Goal: Find specific page/section: Find specific page/section

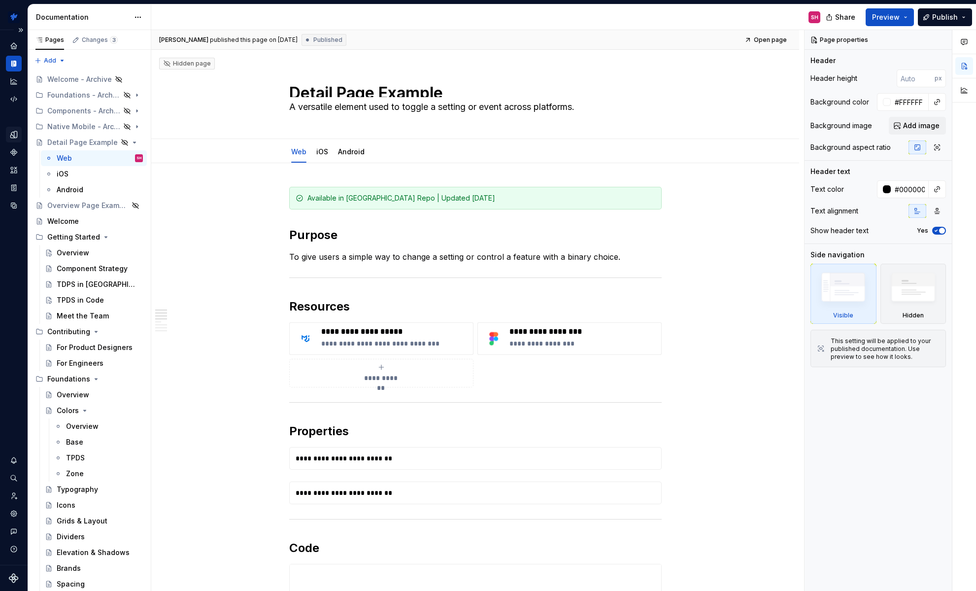
click at [16, 131] on icon "Design tokens" at bounding box center [13, 134] width 6 height 6
type textarea "*"
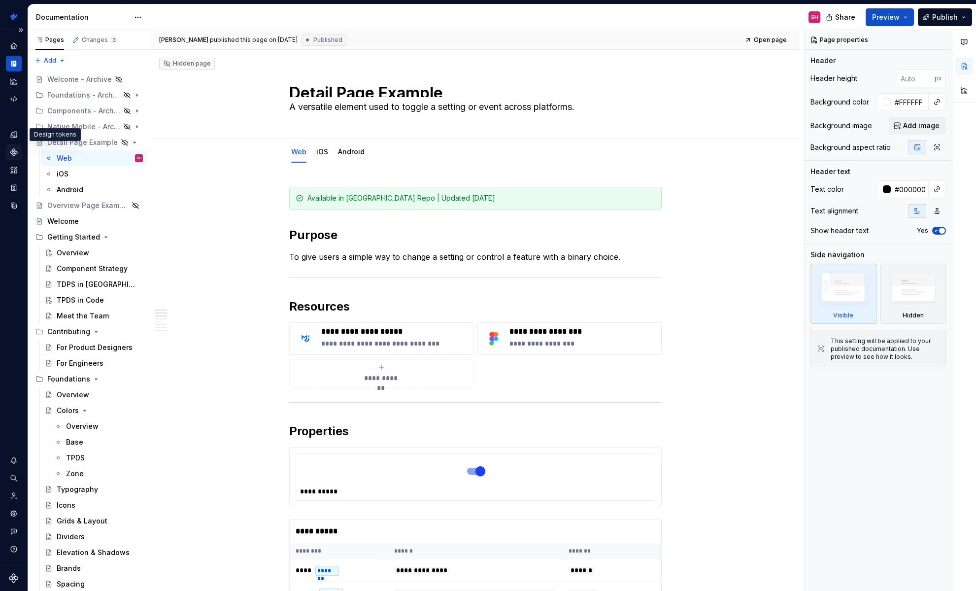
click at [13, 151] on icon "Components" at bounding box center [13, 152] width 6 height 6
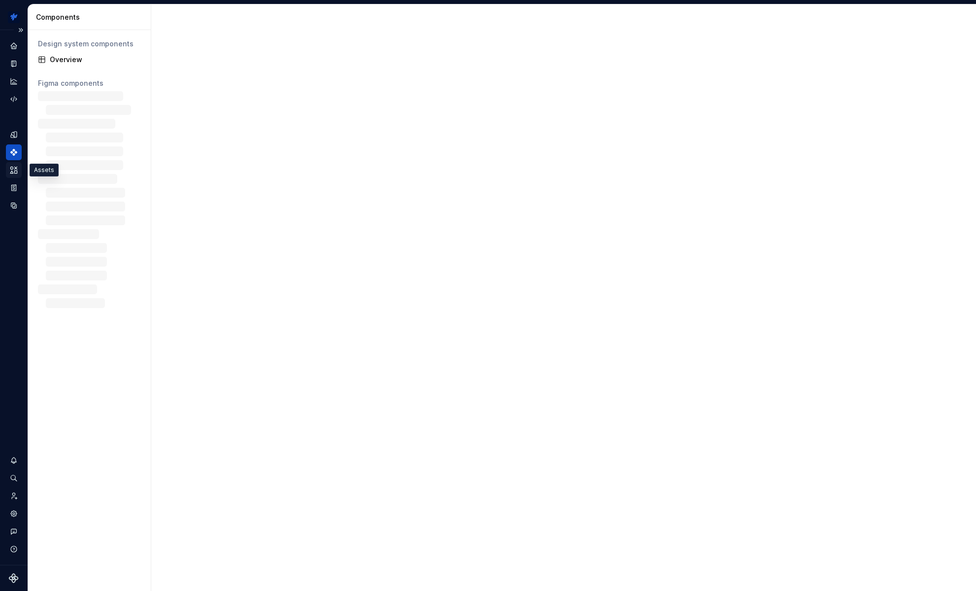
click at [13, 167] on icon "Assets" at bounding box center [13, 170] width 9 height 9
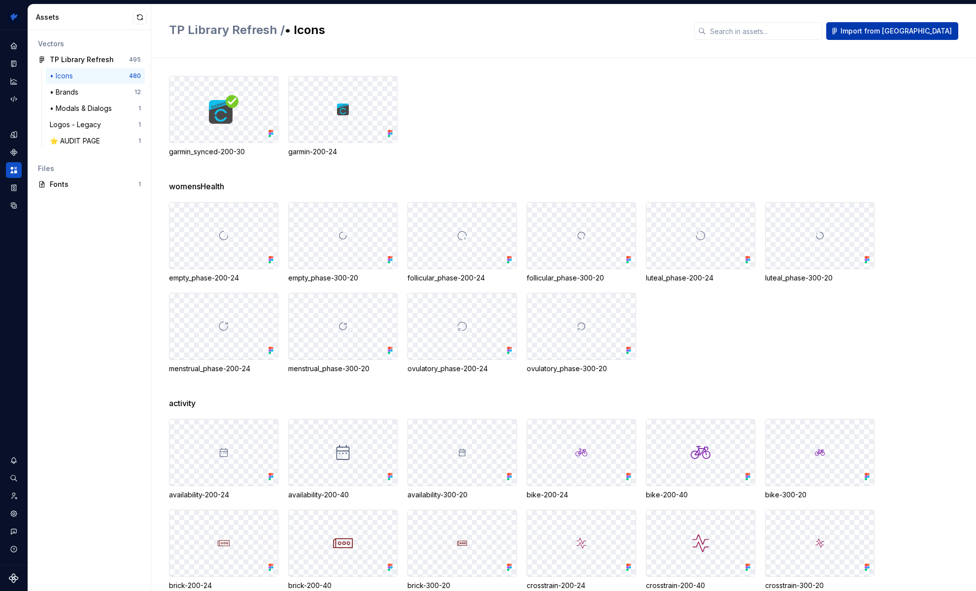
click at [913, 33] on span "Import from [GEOGRAPHIC_DATA]" at bounding box center [896, 31] width 111 height 10
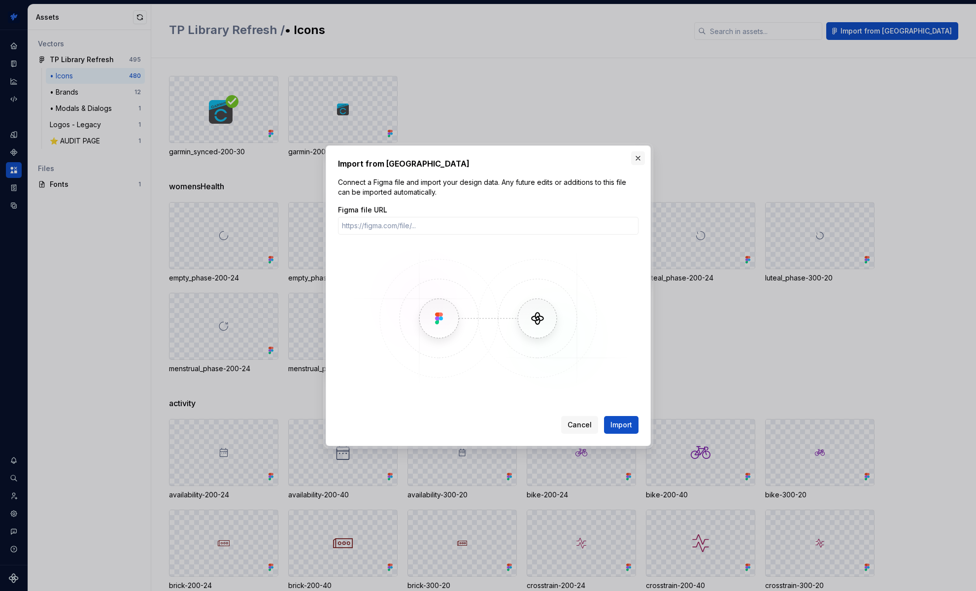
click at [636, 161] on button "button" at bounding box center [638, 158] width 14 height 14
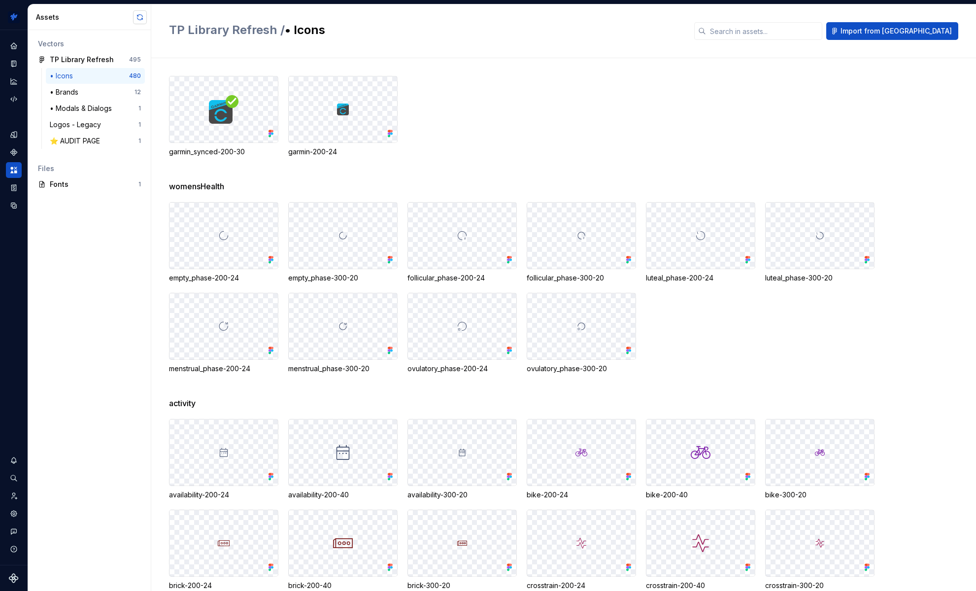
click at [139, 15] on button "button" at bounding box center [140, 17] width 14 height 14
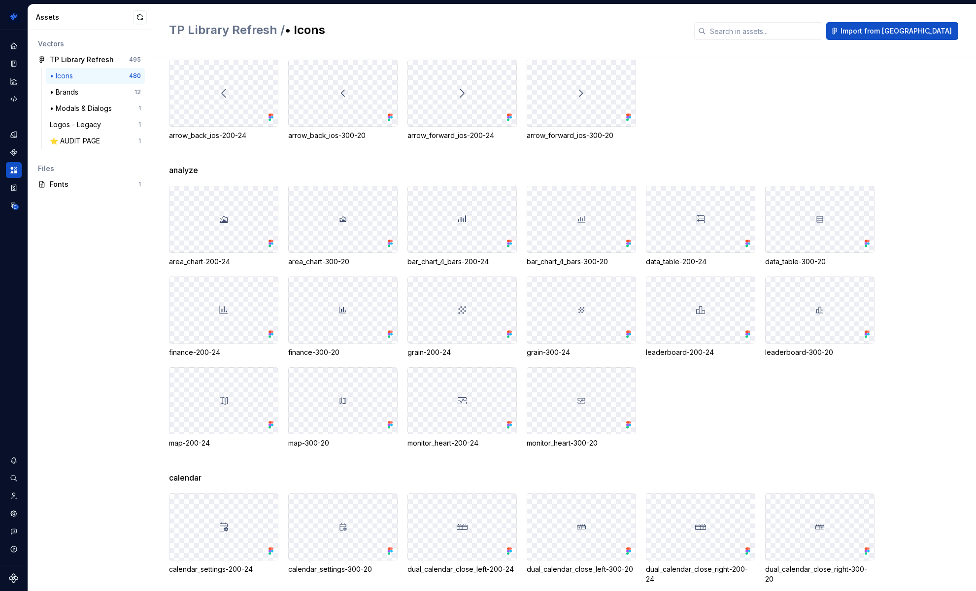
scroll to position [5873, 0]
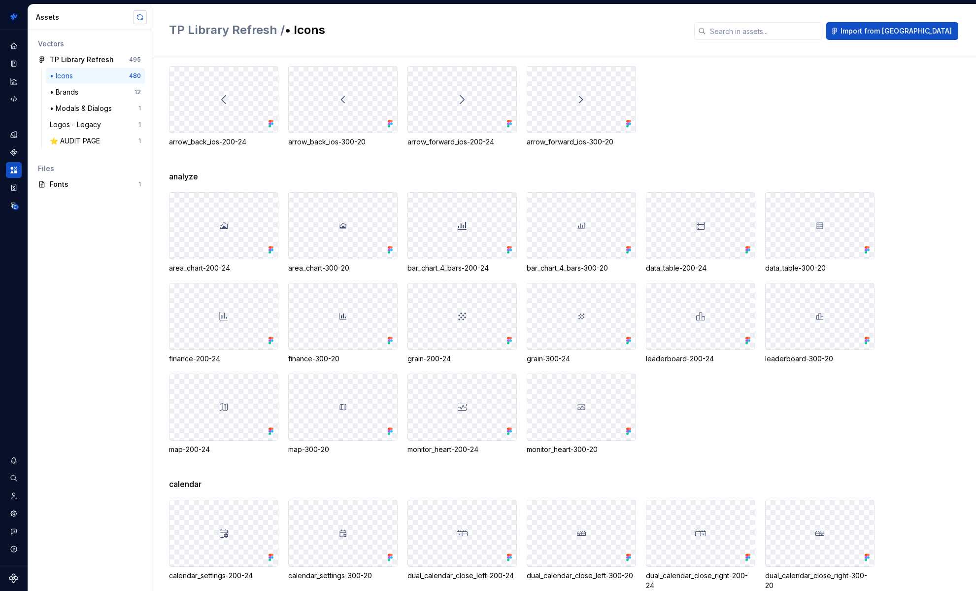
click at [137, 20] on button "button" at bounding box center [140, 17] width 14 height 14
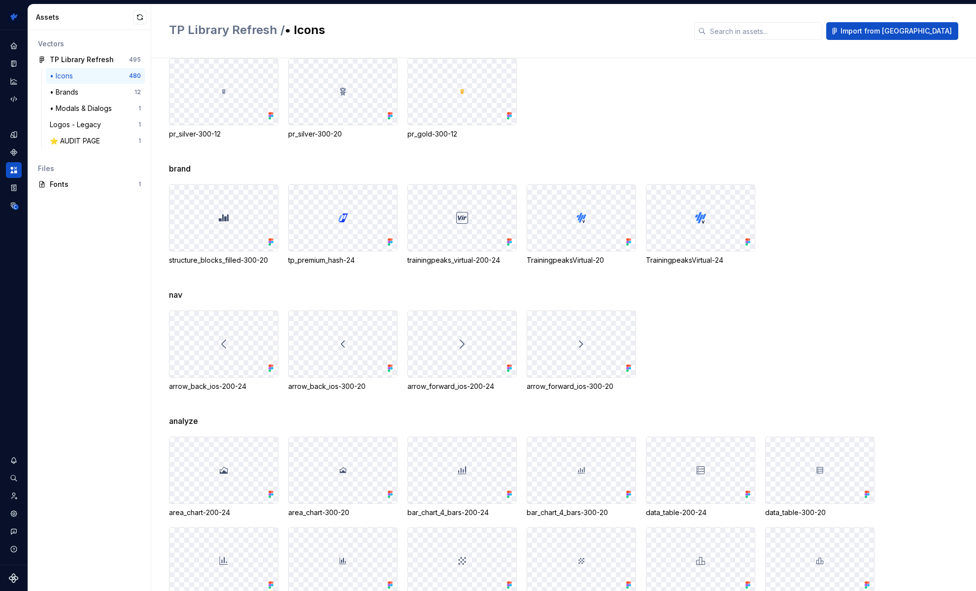
scroll to position [5848, 0]
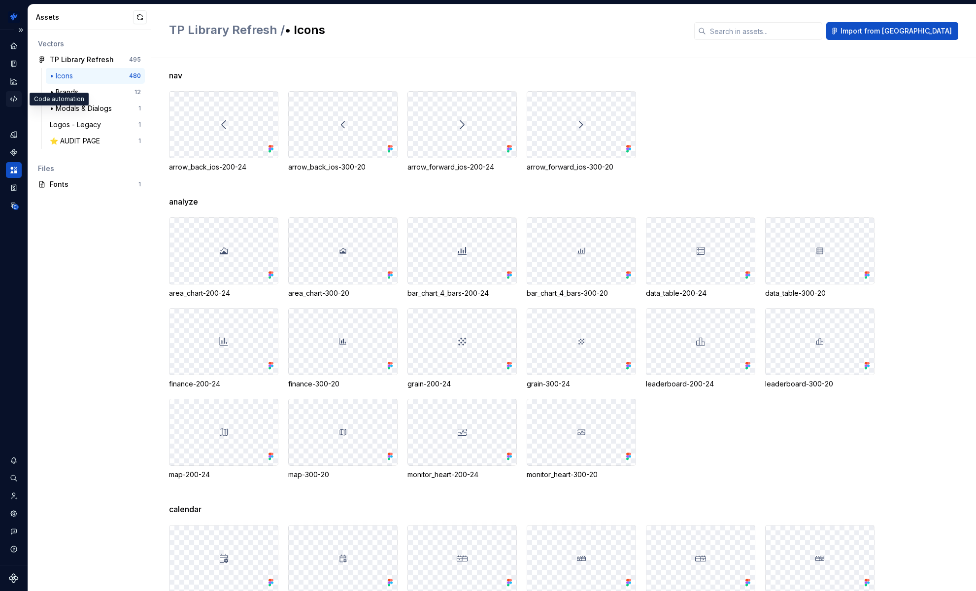
click at [16, 96] on icon "Code automation" at bounding box center [13, 99] width 9 height 9
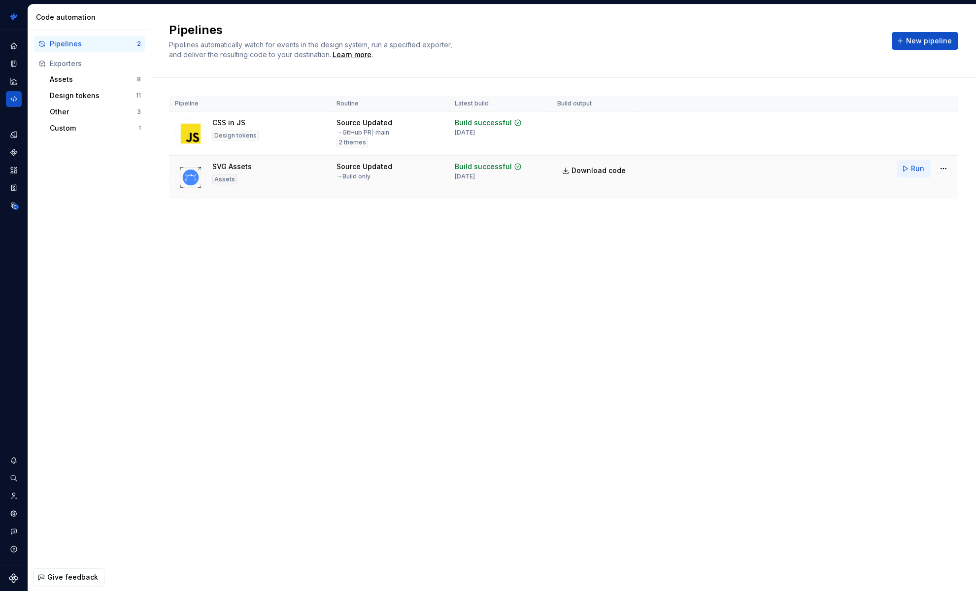
click at [916, 169] on span "Run" at bounding box center [917, 169] width 13 height 10
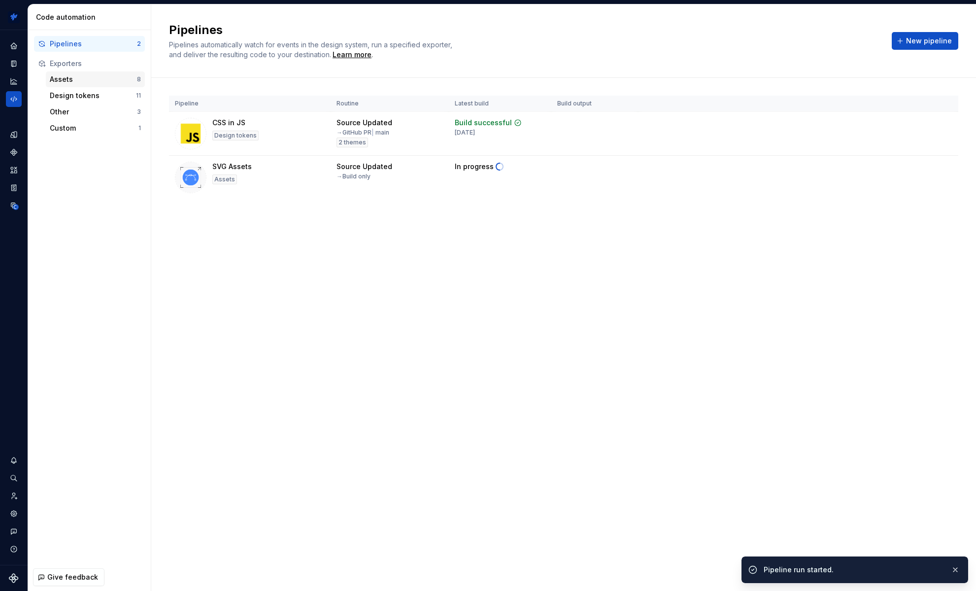
click at [99, 82] on div "Assets" at bounding box center [93, 79] width 87 height 10
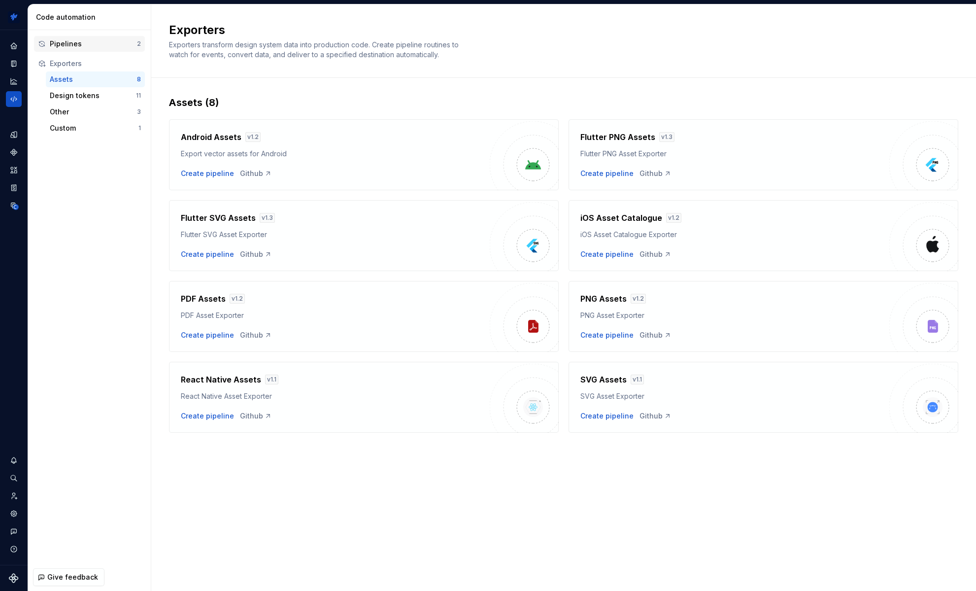
click at [96, 47] on div "Pipelines" at bounding box center [93, 44] width 87 height 10
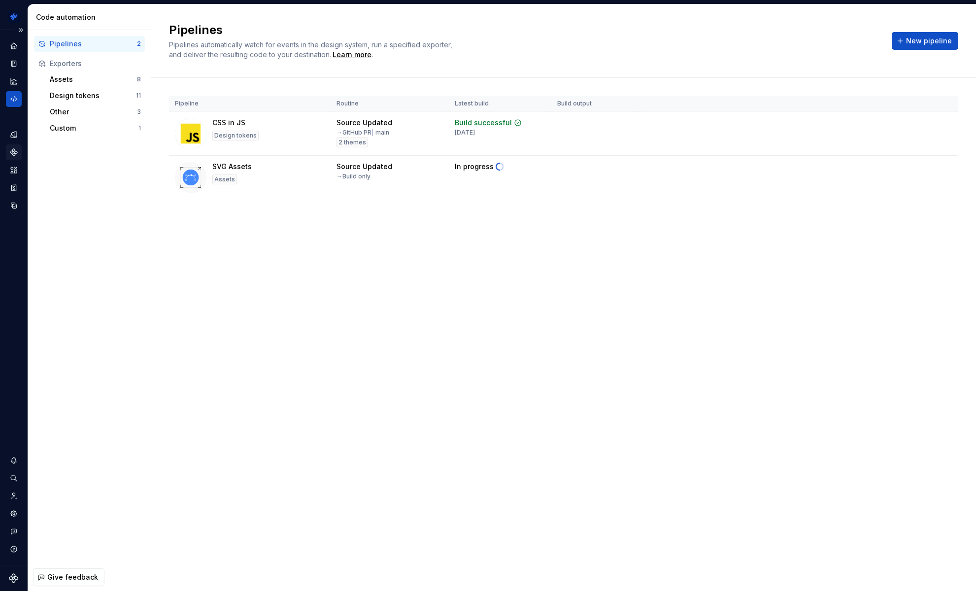
click at [11, 154] on icon "Components" at bounding box center [13, 152] width 9 height 9
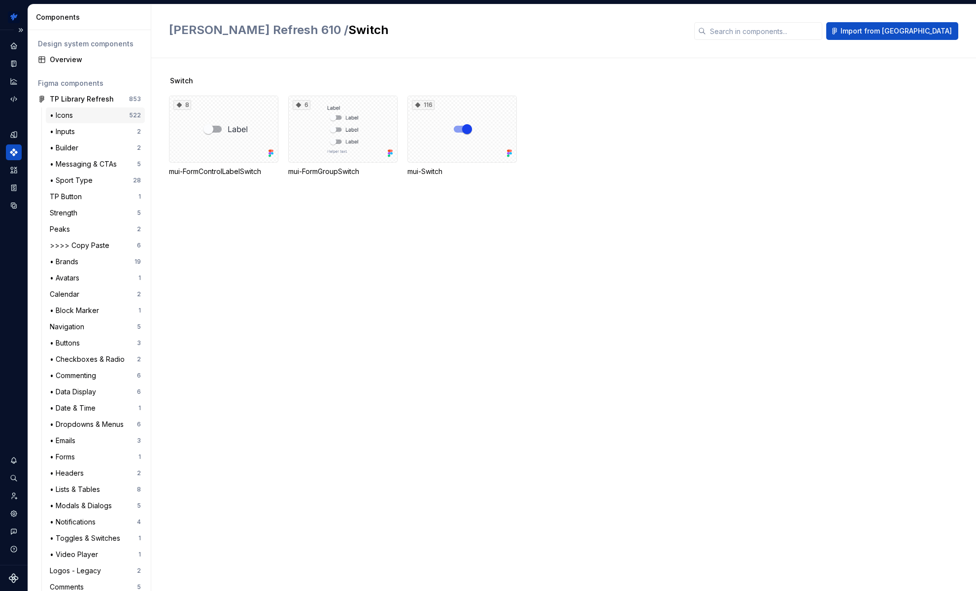
click at [77, 115] on div "• Icons" at bounding box center [89, 115] width 79 height 10
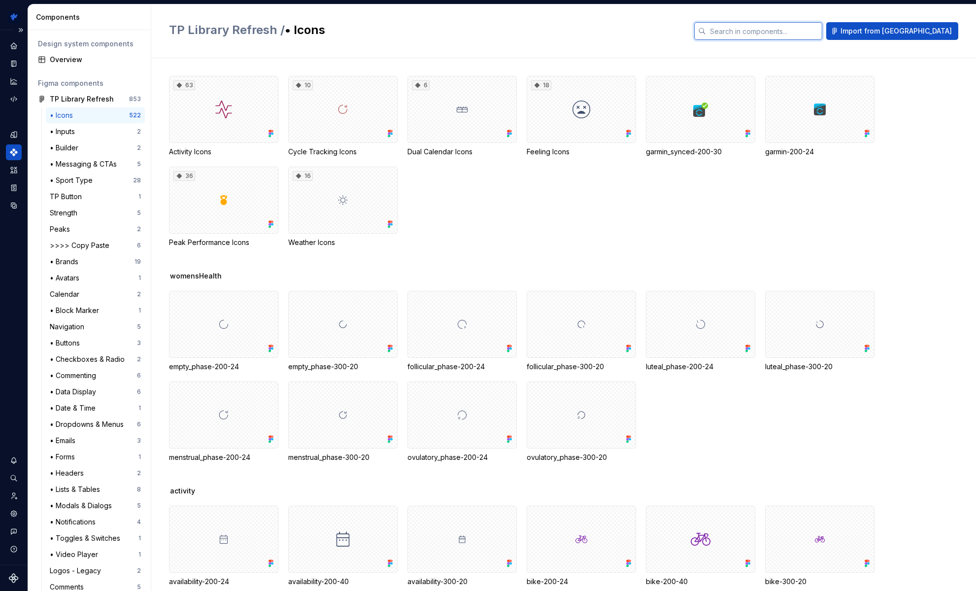
click at [811, 33] on input "text" at bounding box center [764, 31] width 116 height 18
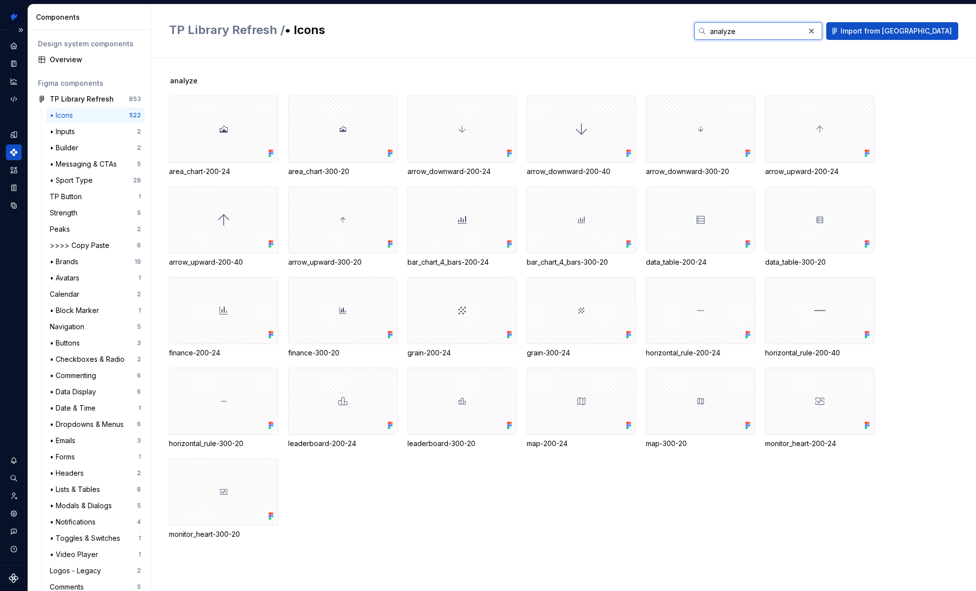
type input "analyze"
click at [896, 146] on div "area_chart-200-24 area_chart-300-20 arrow_downward-200-24 arrow_downward-200-40…" at bounding box center [572, 318] width 807 height 444
click at [819, 33] on button "button" at bounding box center [812, 31] width 14 height 14
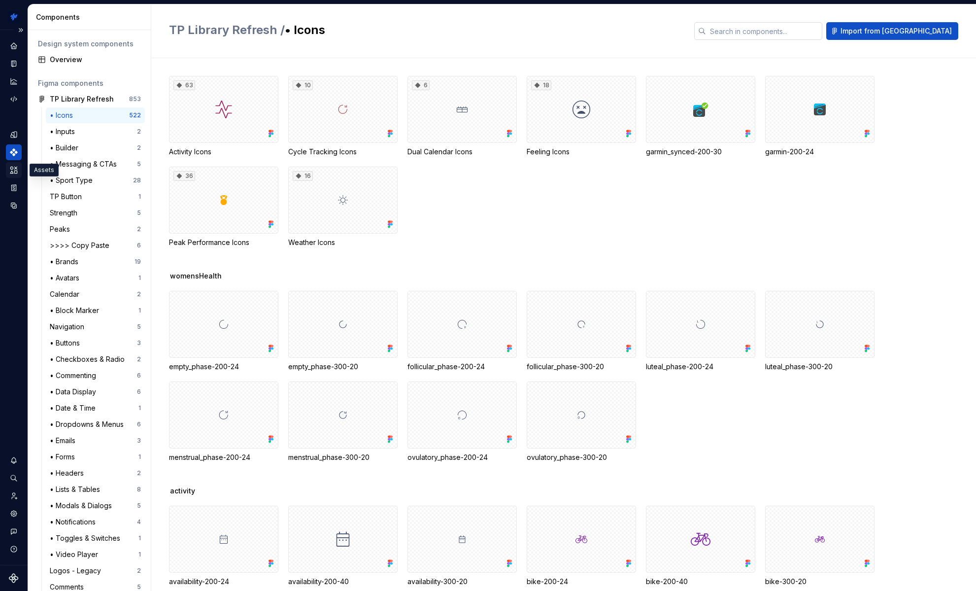
click at [9, 169] on icon "Assets" at bounding box center [13, 170] width 9 height 9
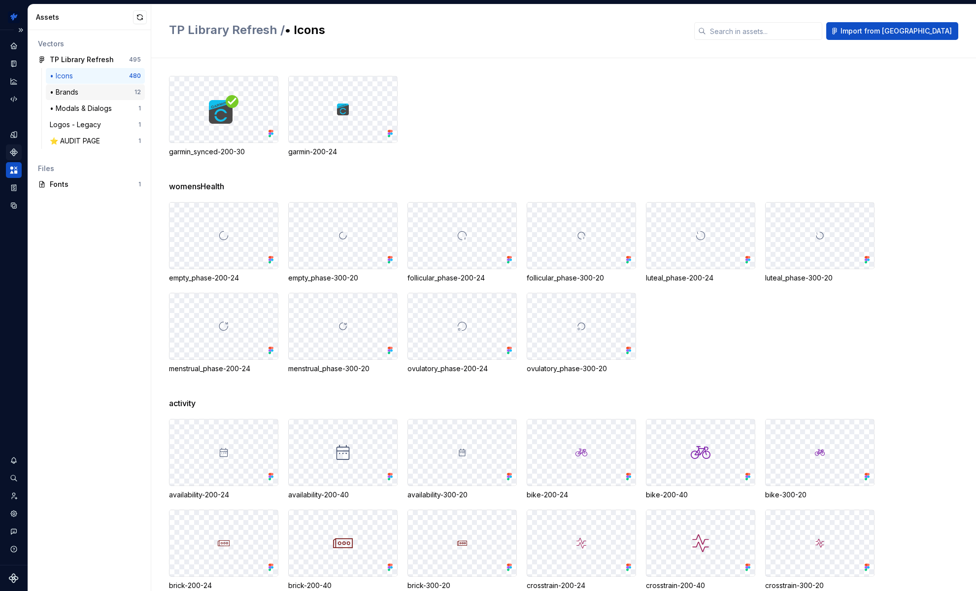
click at [86, 90] on div "• Brands" at bounding box center [92, 92] width 85 height 10
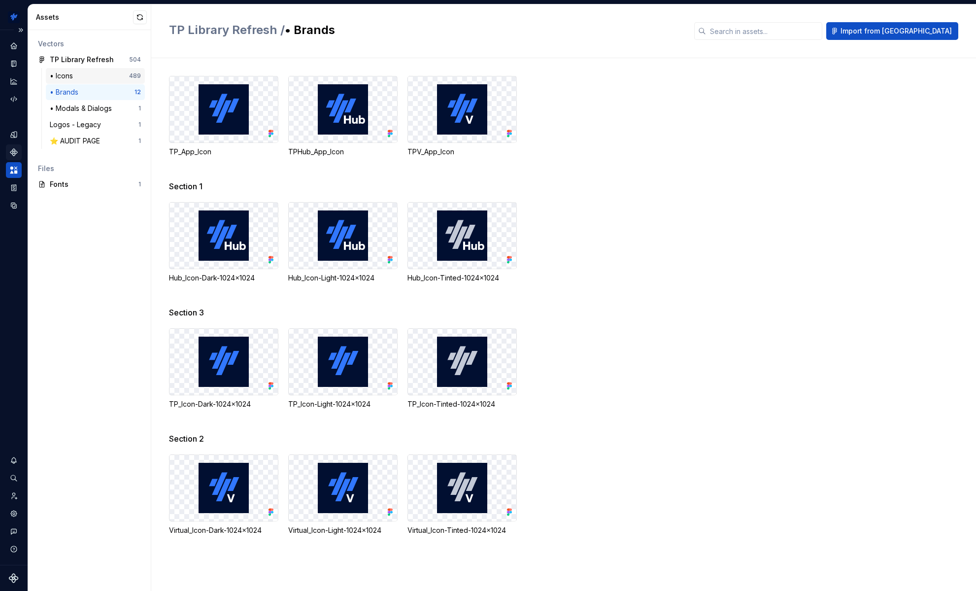
click at [86, 75] on div "• Icons" at bounding box center [89, 76] width 79 height 10
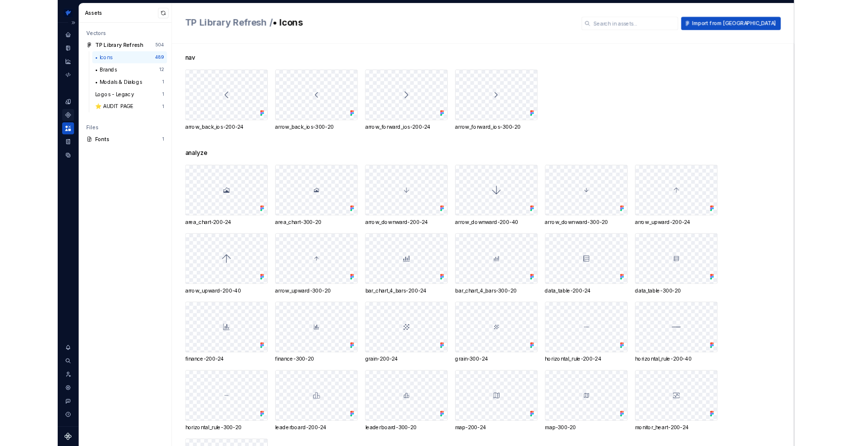
scroll to position [5695, 0]
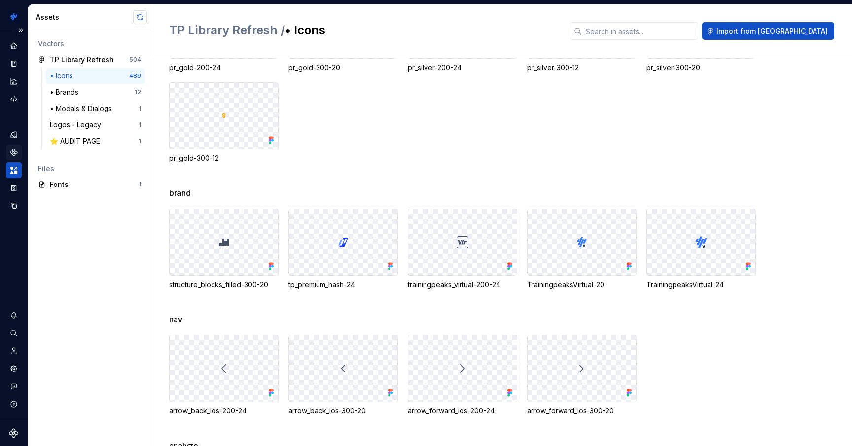
click at [143, 21] on button "button" at bounding box center [140, 17] width 14 height 14
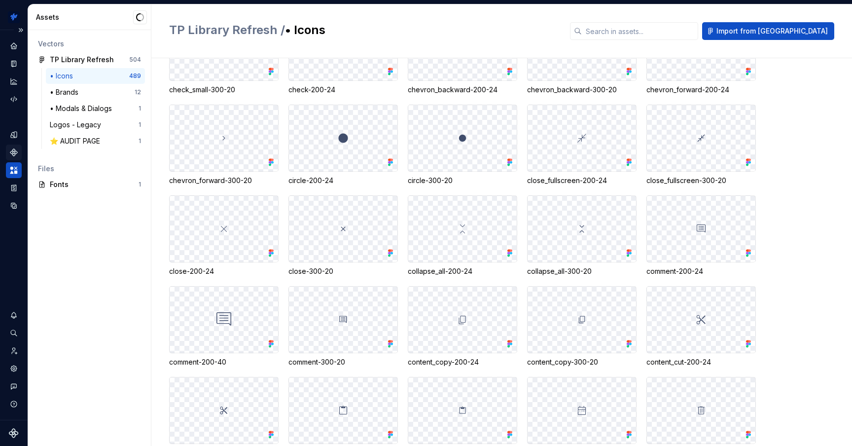
scroll to position [2332, 0]
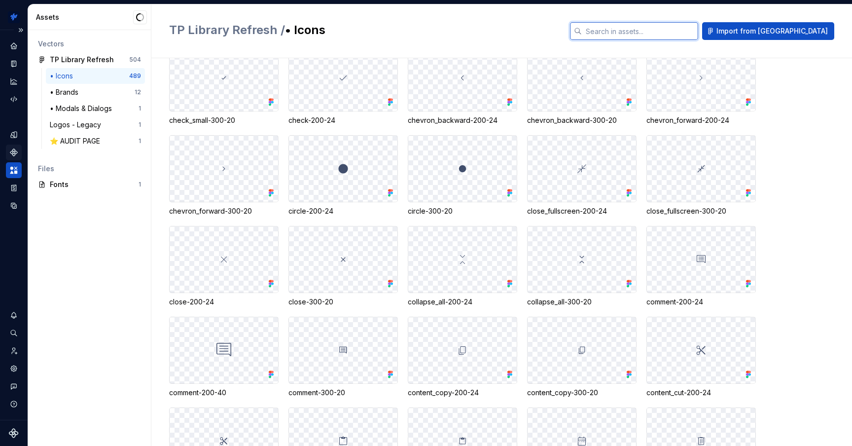
click at [662, 32] on input "text" at bounding box center [640, 31] width 116 height 18
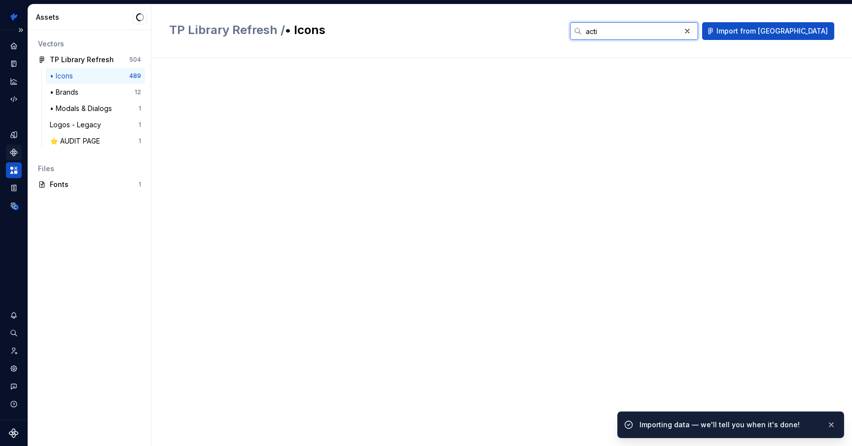
scroll to position [0, 0]
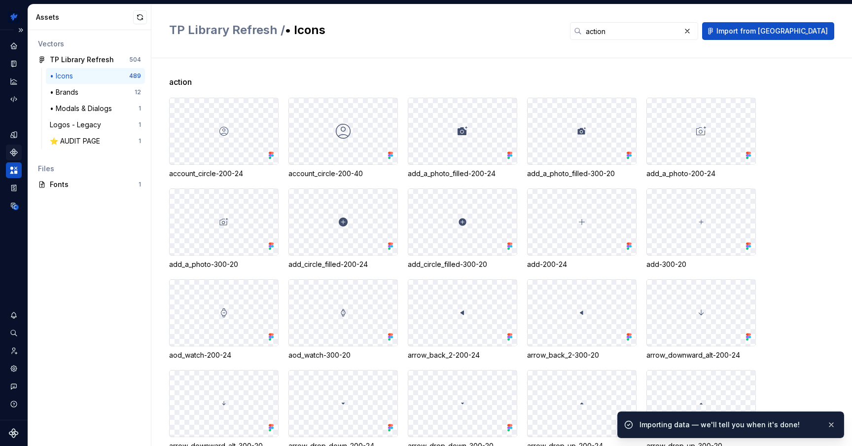
click at [362, 115] on div at bounding box center [343, 131] width 108 height 66
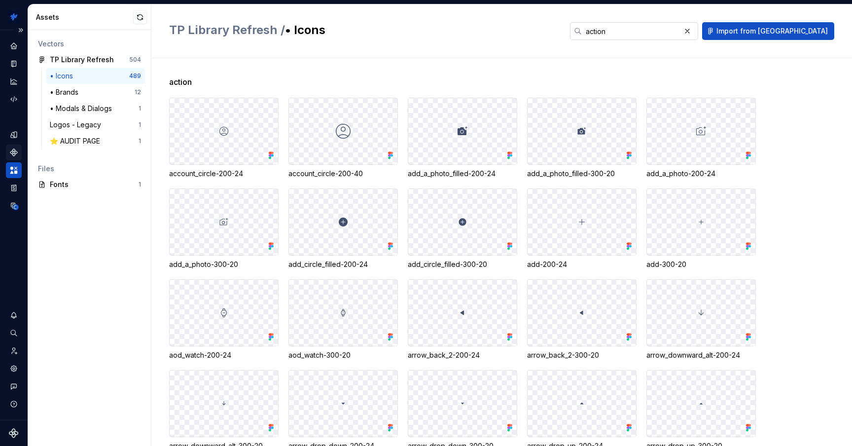
click at [650, 27] on input "action" at bounding box center [631, 31] width 99 height 18
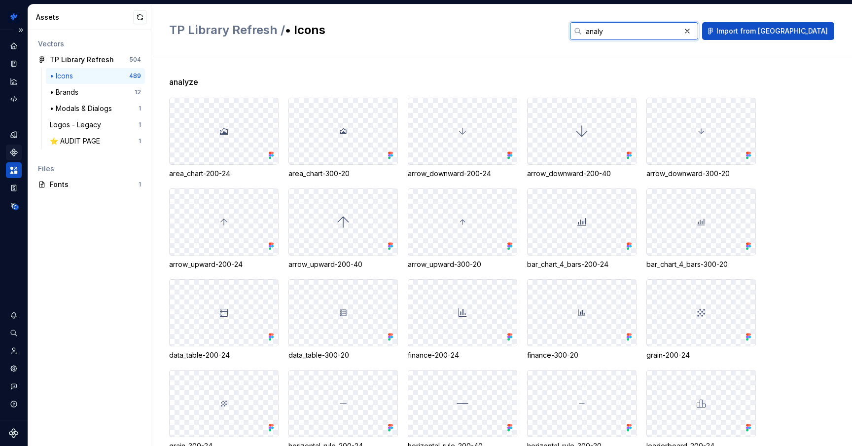
type input "analy"
